Goal: Check status: Check status

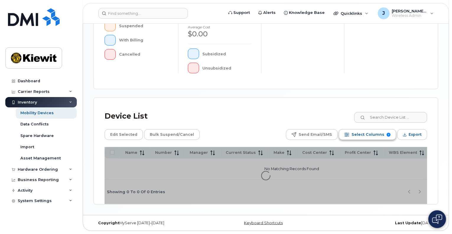
scroll to position [196, 0]
click at [390, 116] on input at bounding box center [391, 117] width 74 height 11
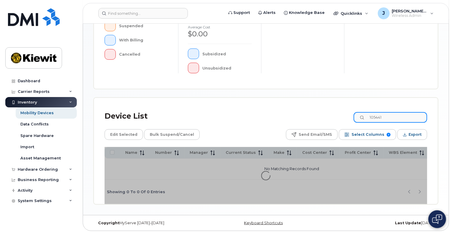
type input "105441"
click at [365, 116] on icon at bounding box center [363, 118] width 4 height 4
click at [380, 89] on div "Device Overview Active Suspended With Billing Cancelled cost $0.00 Average cost…" at bounding box center [266, 32] width 344 height 114
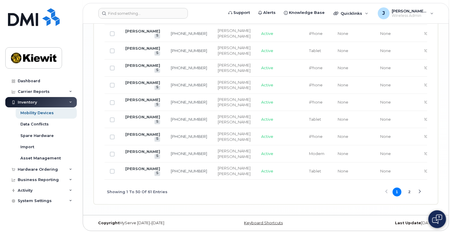
scroll to position [1615, 0]
drag, startPoint x: 409, startPoint y: 193, endPoint x: 362, endPoint y: 195, distance: 47.9
click at [409, 193] on button "2" at bounding box center [409, 191] width 9 height 9
click at [398, 193] on button "1" at bounding box center [397, 191] width 9 height 9
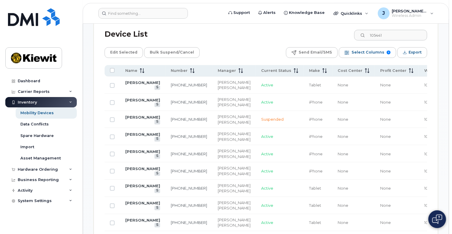
scroll to position [342, 0]
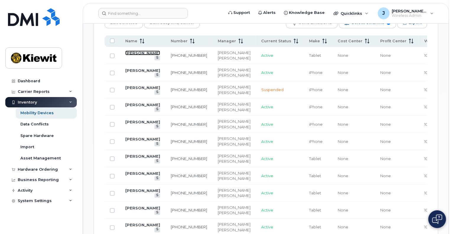
drag, startPoint x: 132, startPoint y: 61, endPoint x: 135, endPoint y: 67, distance: 5.8
click at [132, 55] on link "KASEY BARRON" at bounding box center [142, 53] width 35 height 5
click at [133, 107] on link "[PERSON_NAME]" at bounding box center [142, 104] width 35 height 5
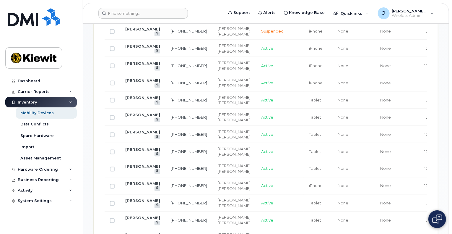
scroll to position [401, 0]
click at [125, 65] on link "[PERSON_NAME]" at bounding box center [142, 62] width 35 height 5
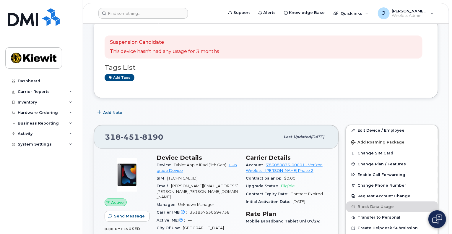
scroll to position [118, 0]
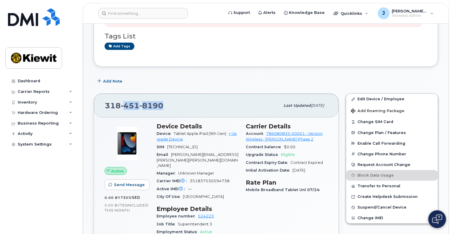
drag, startPoint x: 164, startPoint y: 105, endPoint x: 104, endPoint y: 108, distance: 60.6
click at [104, 108] on div "[PHONE_NUMBER] Last updated [DATE]" at bounding box center [216, 106] width 245 height 24
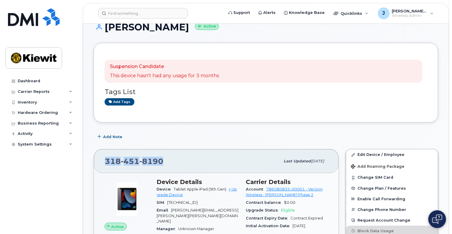
scroll to position [30, 0]
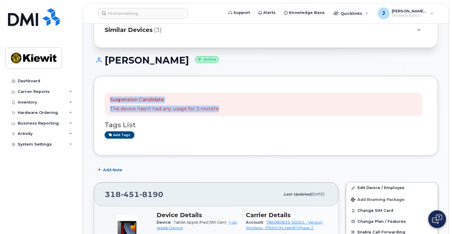
drag, startPoint x: 219, startPoint y: 110, endPoint x: 105, endPoint y: 95, distance: 115.0
click at [105, 95] on div "Suspension Candidate This device hasn't had any usage for 3 months" at bounding box center [264, 104] width 318 height 23
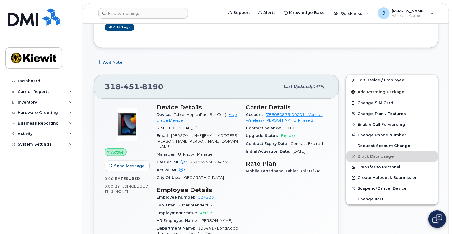
scroll to position [148, 0]
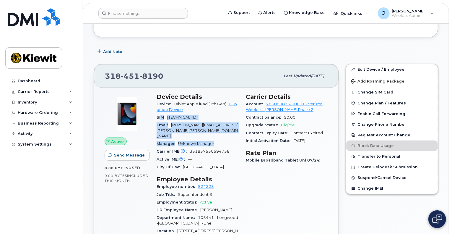
drag, startPoint x: 221, startPoint y: 130, endPoint x: 163, endPoint y: 119, distance: 58.9
click at [161, 120] on section "Device Details Device Tablet Apple iPad (9th Gen) + Upgrade Device SIM 89148000…" at bounding box center [198, 132] width 82 height 78
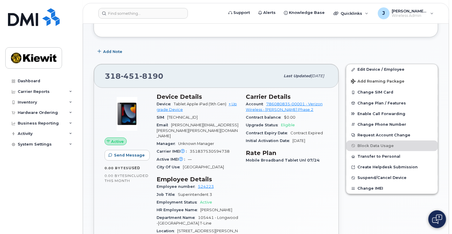
click at [221, 155] on div "Active IMEI Active IMEI is refreshed daily with a delay of up to 48 hours follo…" at bounding box center [198, 159] width 82 height 8
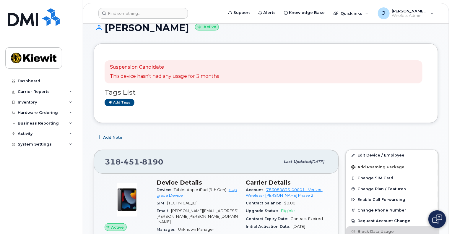
scroll to position [30, 0]
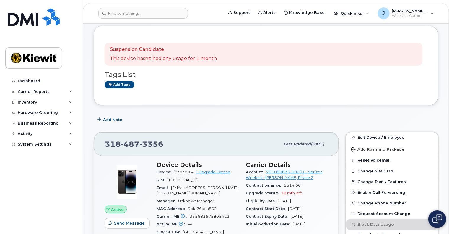
scroll to position [118, 0]
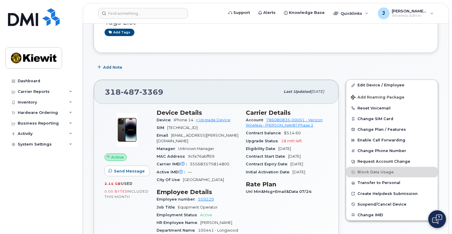
scroll to position [89, 0]
